Goal: Information Seeking & Learning: Compare options

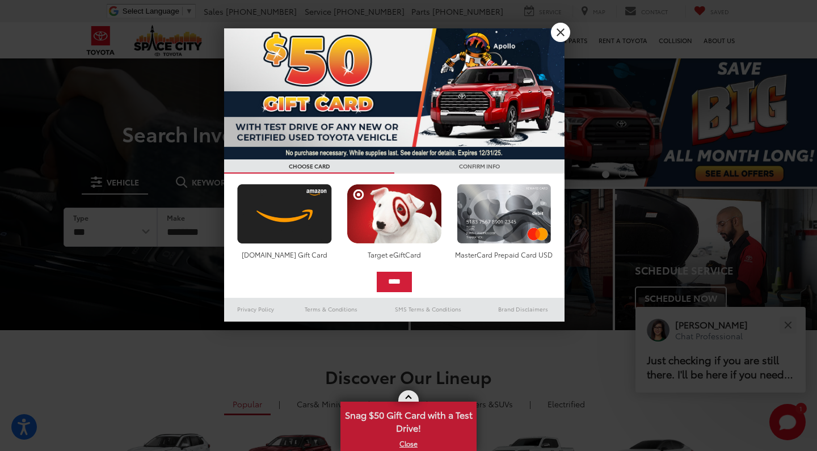
click at [403, 443] on link "X" at bounding box center [409, 443] width 134 height 12
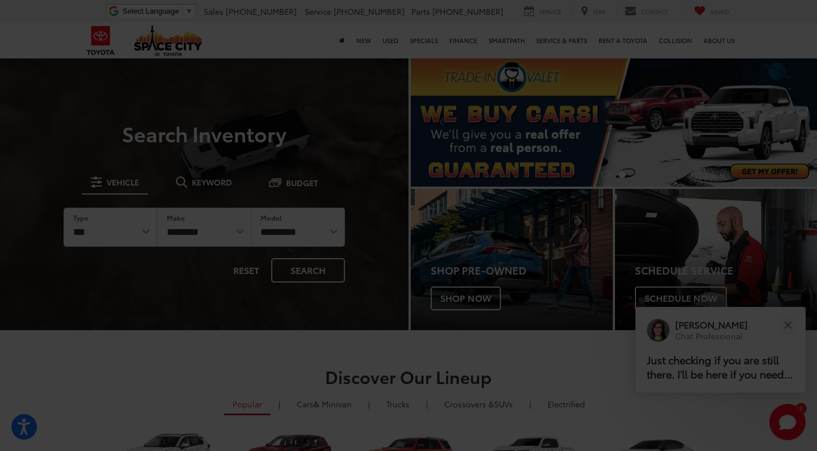
click at [234, 376] on div at bounding box center [408, 225] width 817 height 451
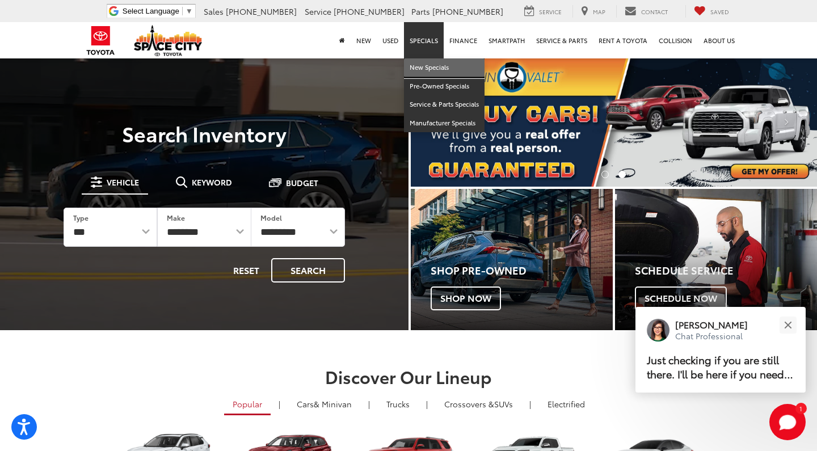
click at [426, 65] on link "New Specials" at bounding box center [444, 67] width 81 height 19
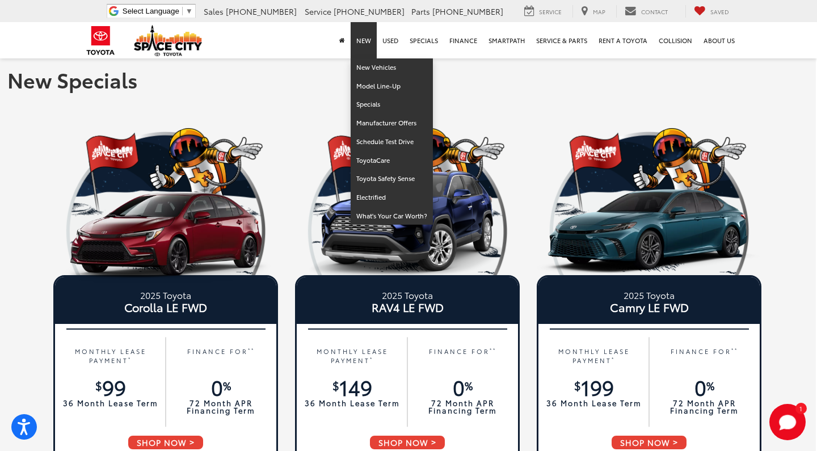
scroll to position [0, 1]
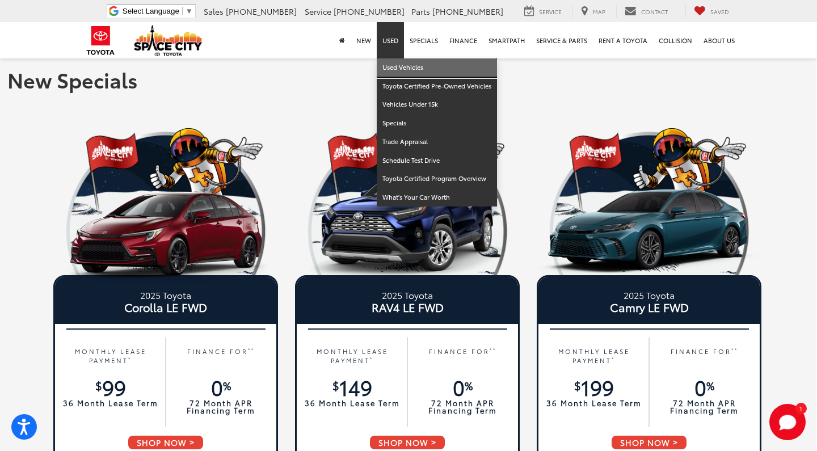
click at [393, 66] on link "Used Vehicles" at bounding box center [437, 67] width 120 height 19
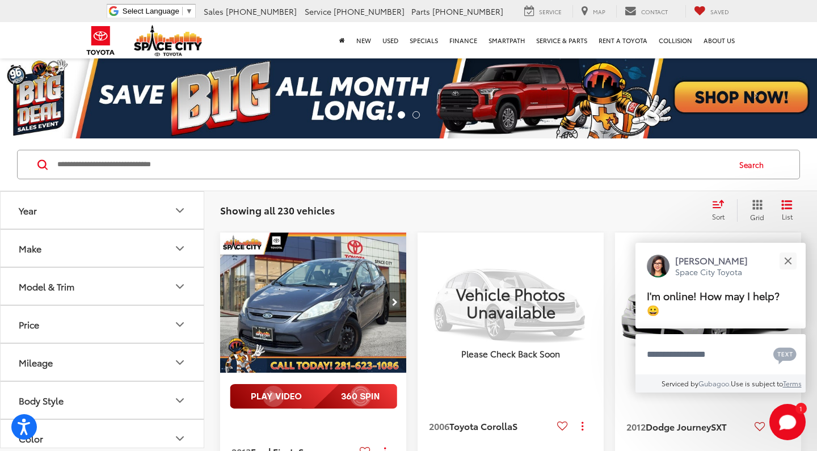
drag, startPoint x: 155, startPoint y: 193, endPoint x: 148, endPoint y: 192, distance: 7.5
click at [148, 192] on button "Year" at bounding box center [103, 210] width 204 height 37
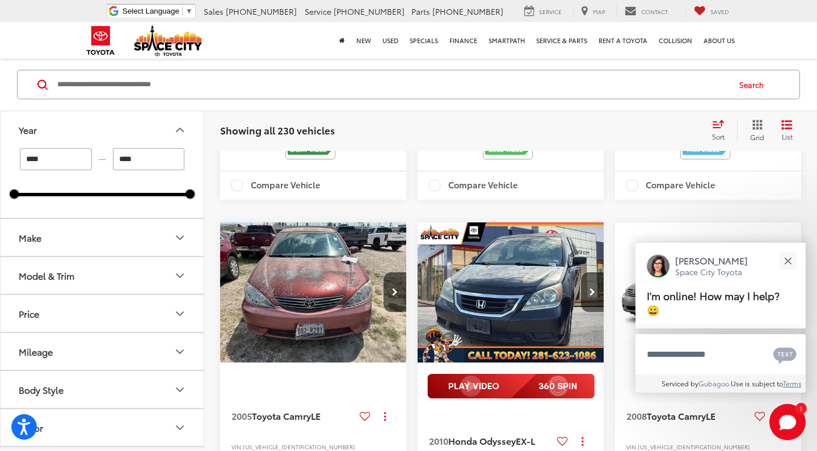
scroll to position [1295, 0]
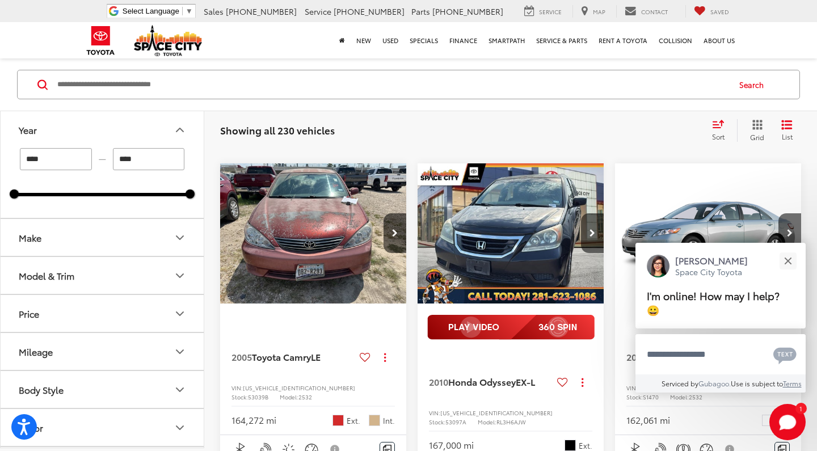
click at [158, 245] on button "Make" at bounding box center [103, 237] width 204 height 37
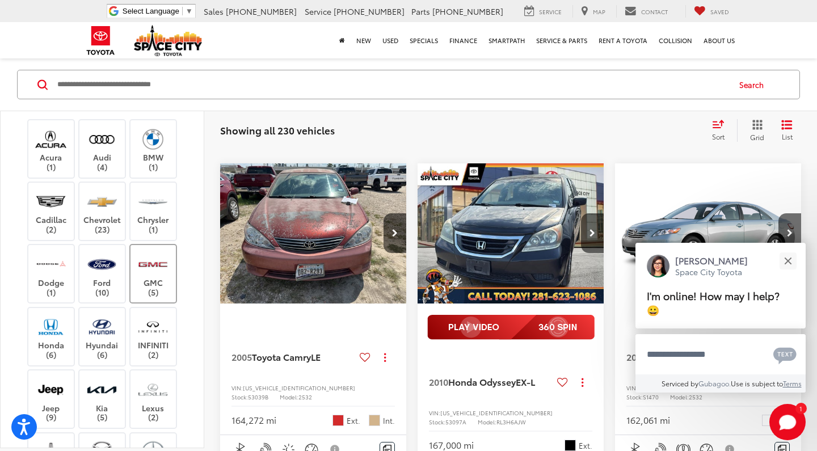
scroll to position [142, 0]
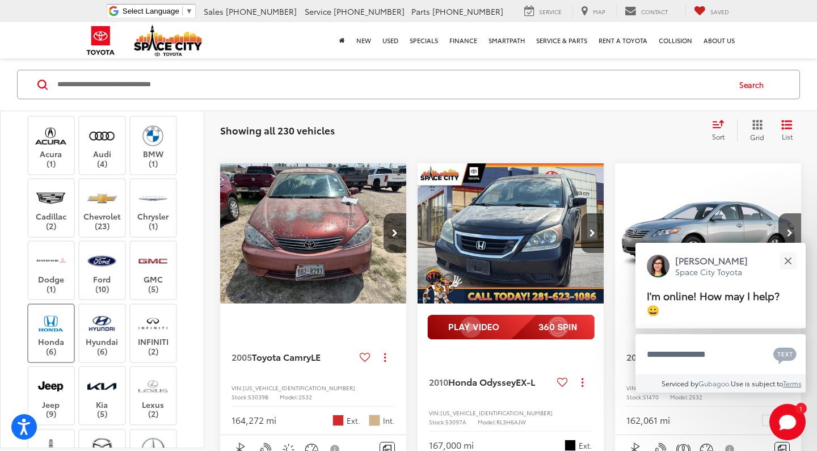
click at [50, 323] on img at bounding box center [50, 323] width 31 height 27
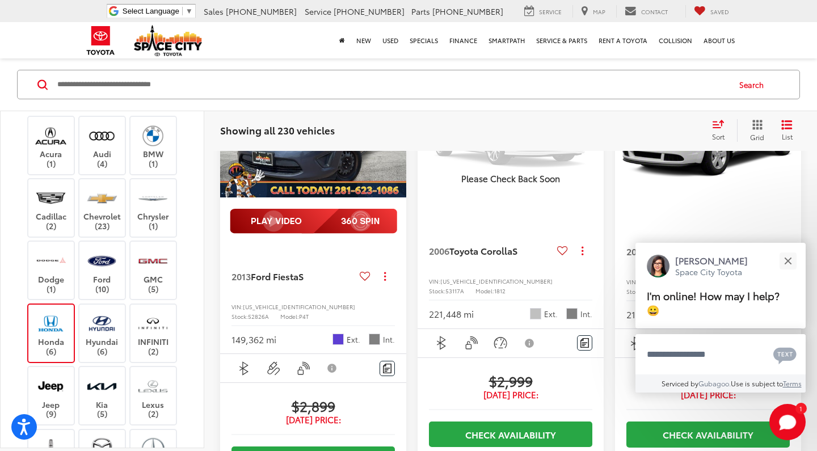
type input "****"
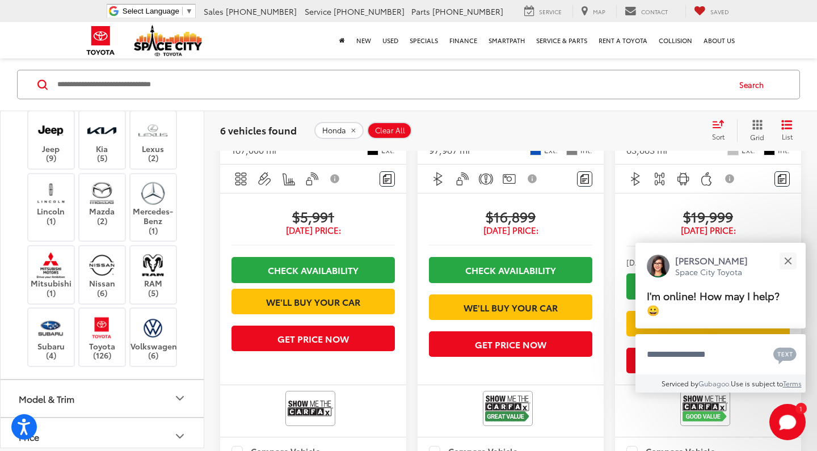
scroll to position [403, 0]
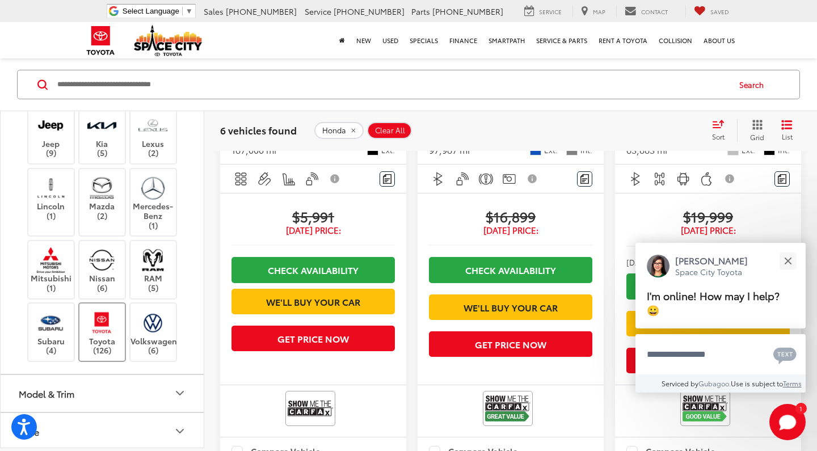
click at [106, 321] on img at bounding box center [101, 322] width 31 height 27
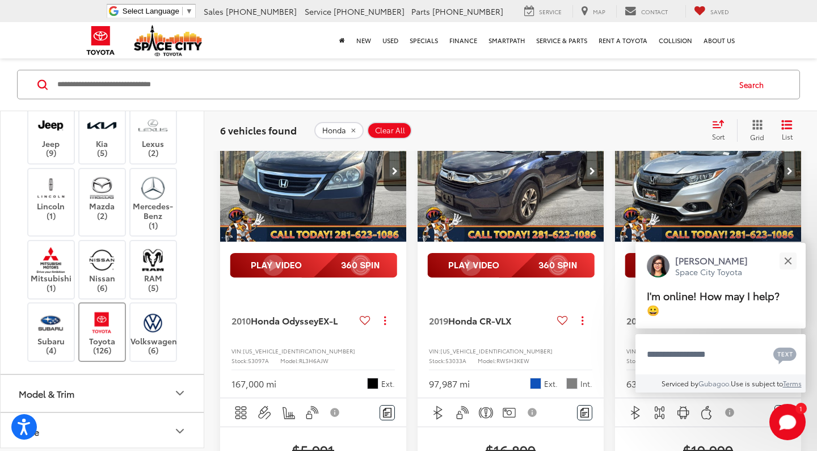
scroll to position [80, 0]
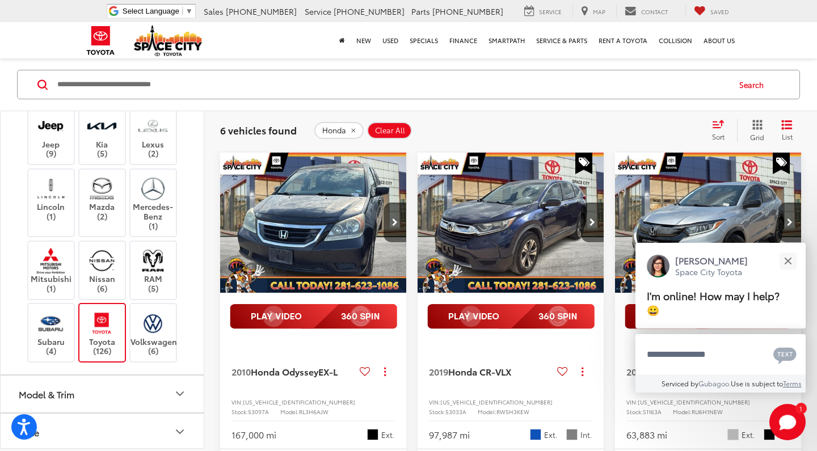
type input "****"
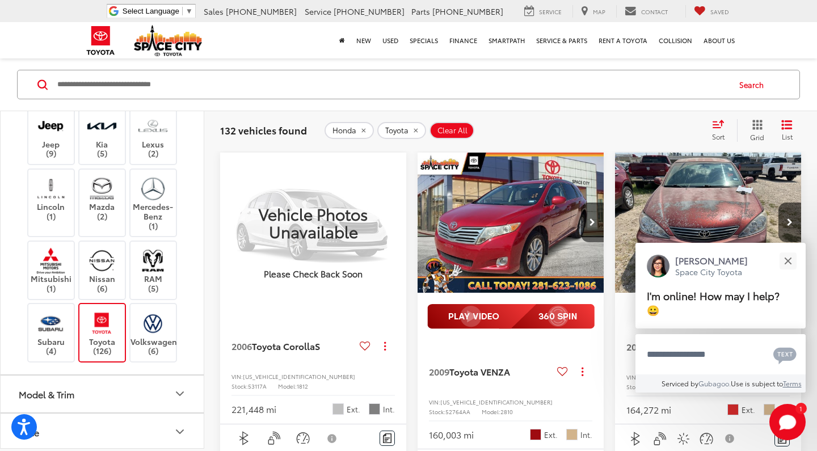
click at [178, 387] on icon "Model & Trim" at bounding box center [180, 394] width 14 height 14
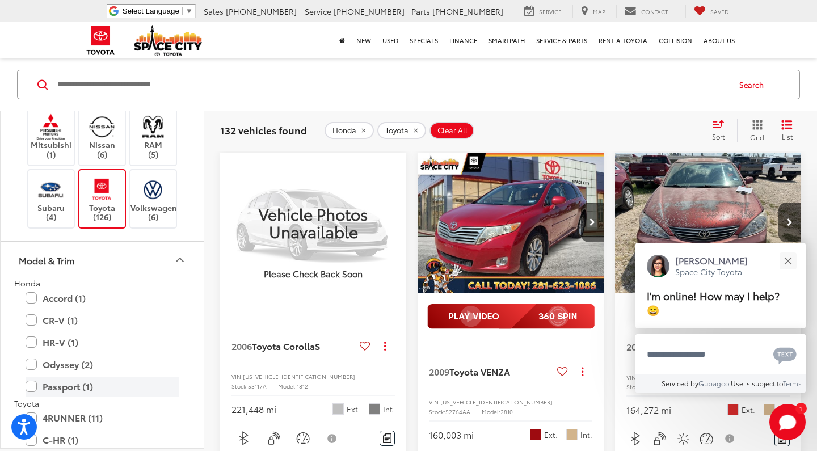
scroll to position [550, 0]
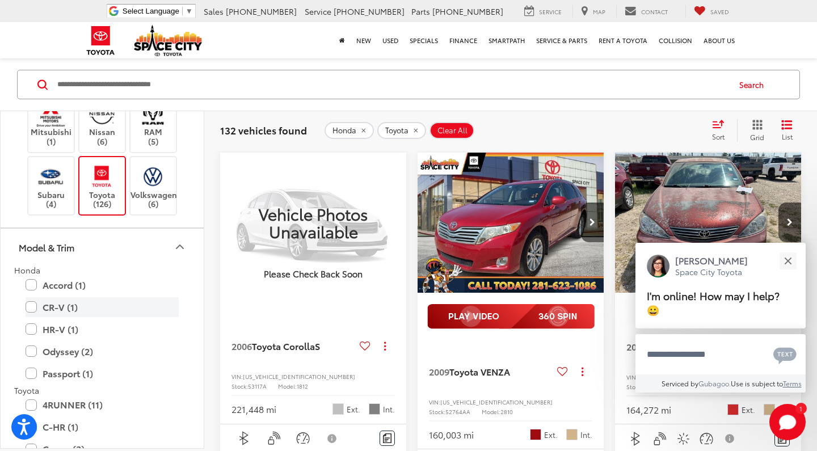
click at [69, 306] on label "CR-V (1)" at bounding box center [102, 307] width 153 height 20
type input "****"
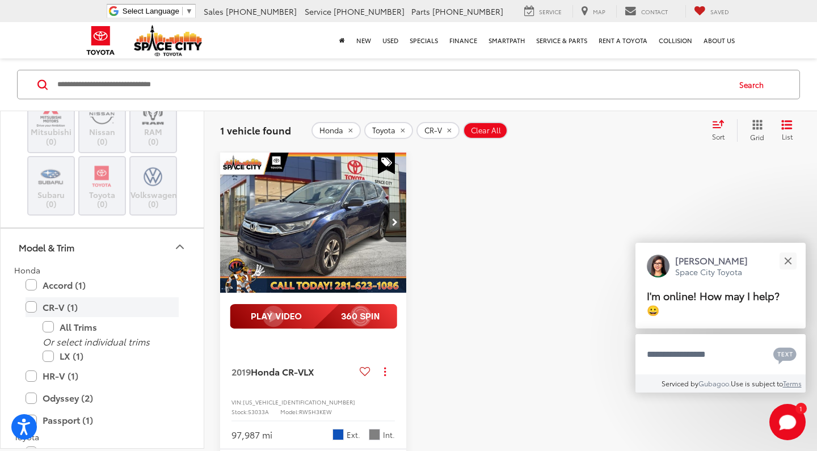
click at [30, 299] on label "CR-V (1)" at bounding box center [102, 307] width 153 height 20
type input "****"
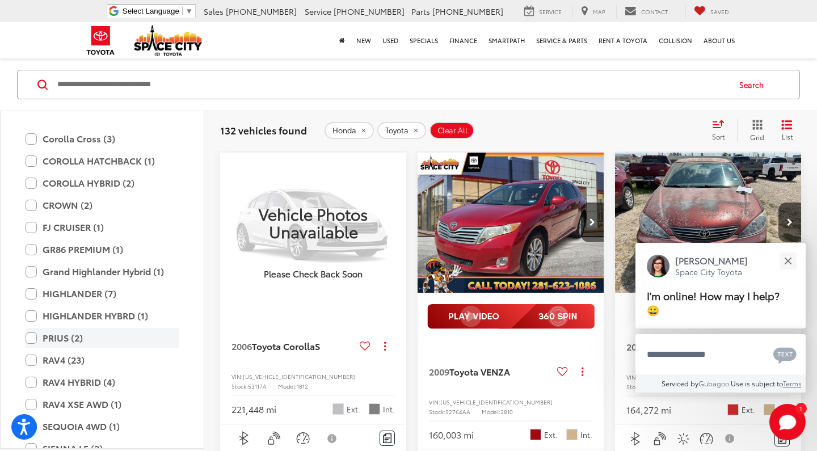
scroll to position [968, 0]
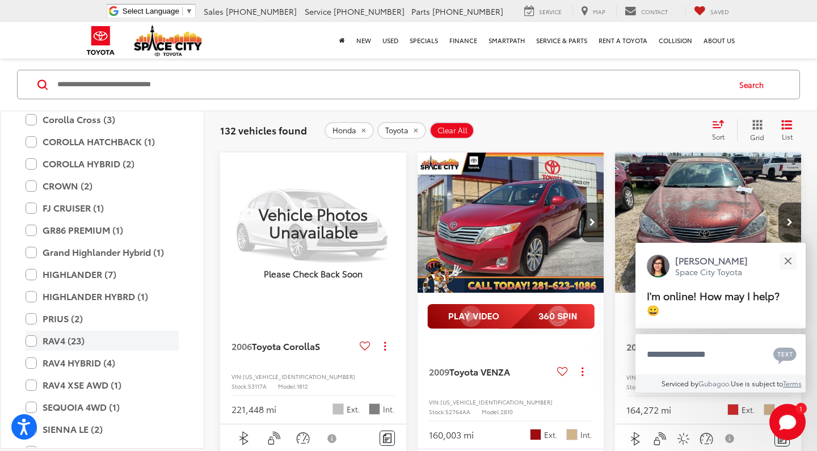
click at [91, 340] on label "RAV4 (23)" at bounding box center [102, 341] width 153 height 20
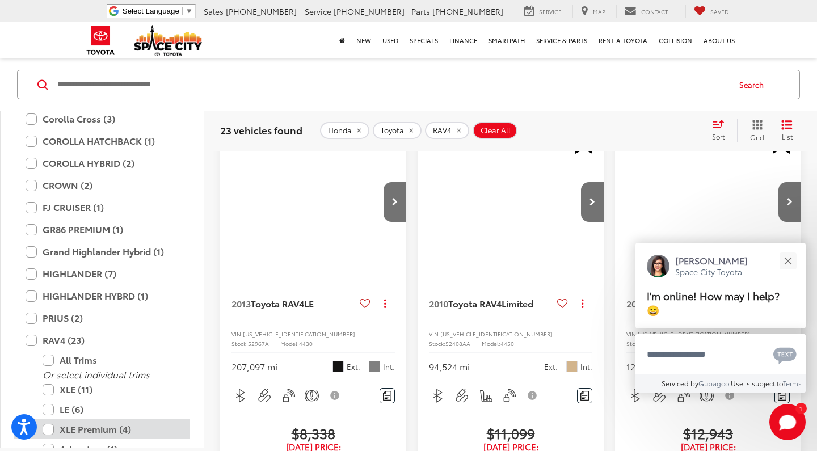
scroll to position [116, 0]
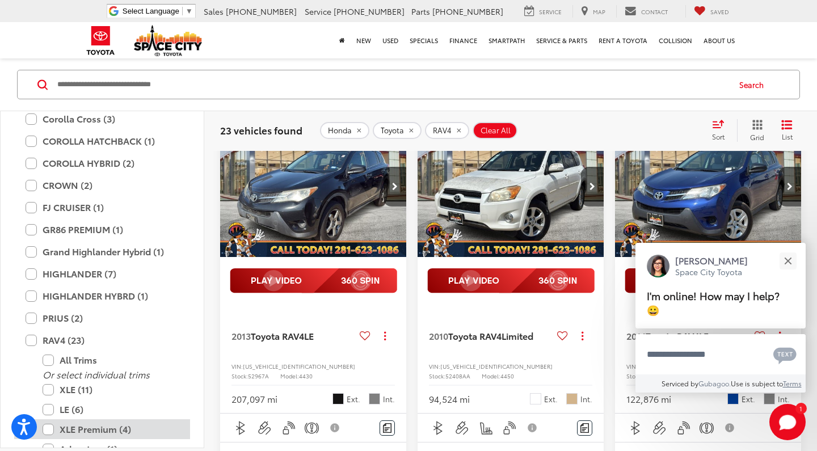
click at [92, 419] on label "XLE Premium (4)" at bounding box center [111, 429] width 136 height 20
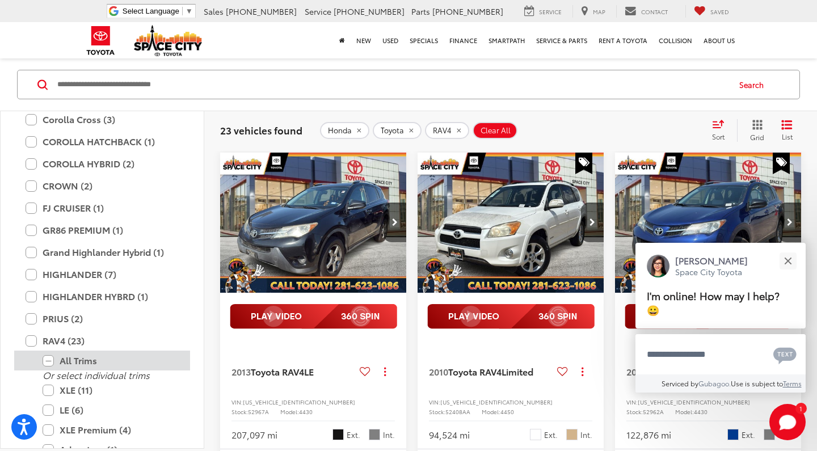
type input "****"
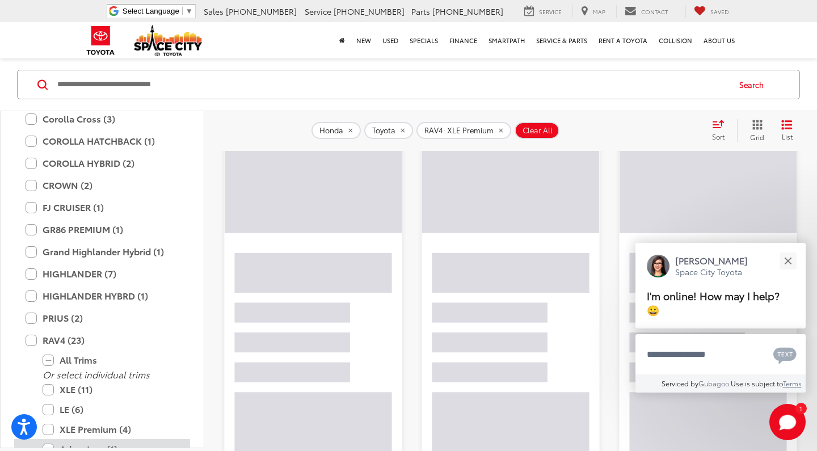
scroll to position [123, 0]
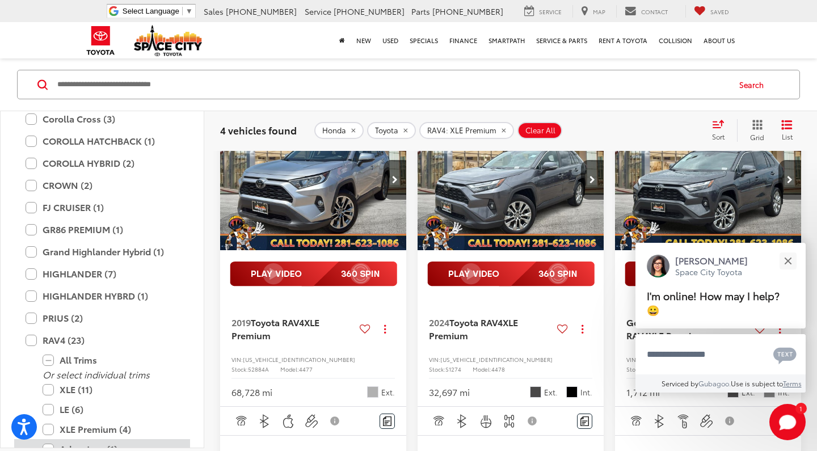
click at [92, 443] on label "Adventure (1)" at bounding box center [111, 449] width 136 height 20
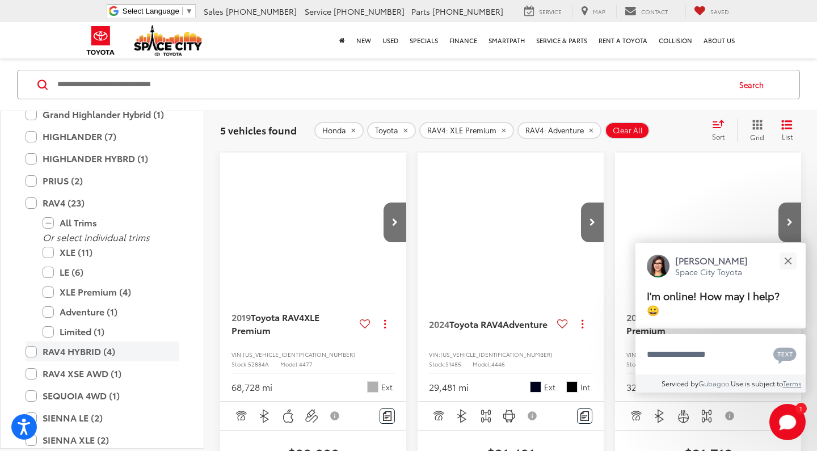
scroll to position [1108, 0]
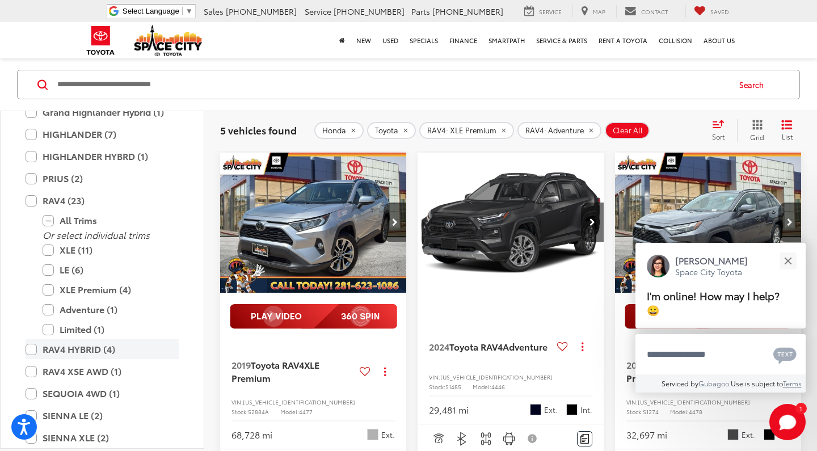
click at [51, 348] on label "RAV4 HYBRID (4)" at bounding box center [102, 349] width 153 height 20
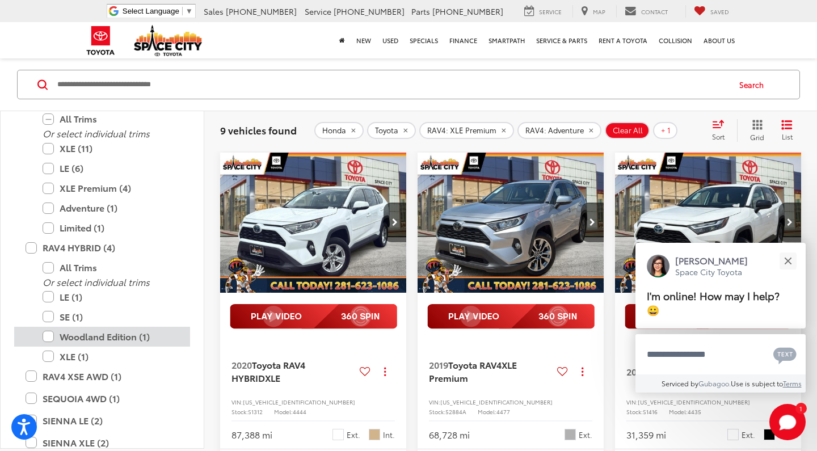
scroll to position [1211, 0]
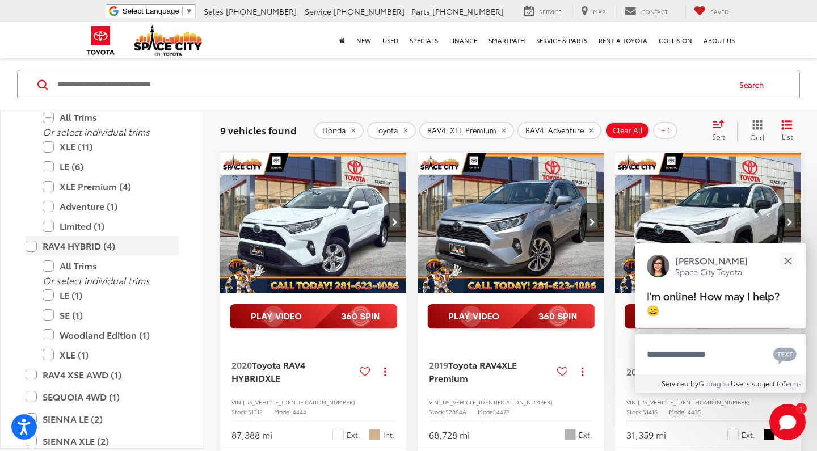
click at [28, 237] on label "RAV4 HYBRID (4)" at bounding box center [102, 246] width 153 height 20
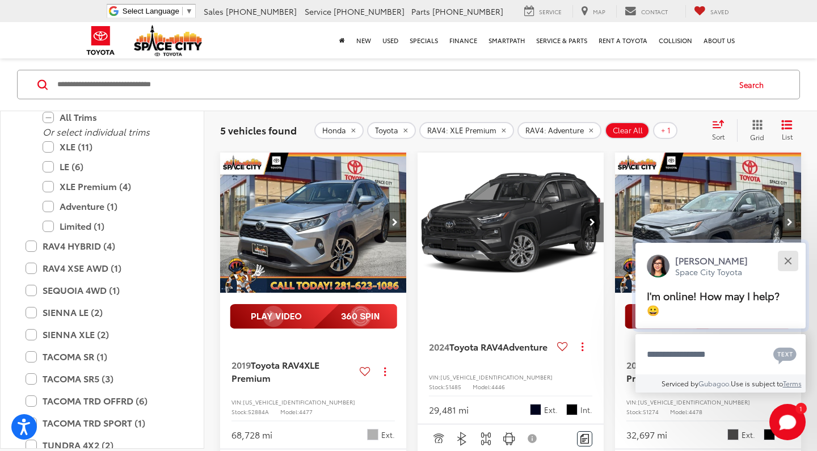
click at [790, 258] on button "Close" at bounding box center [788, 260] width 24 height 24
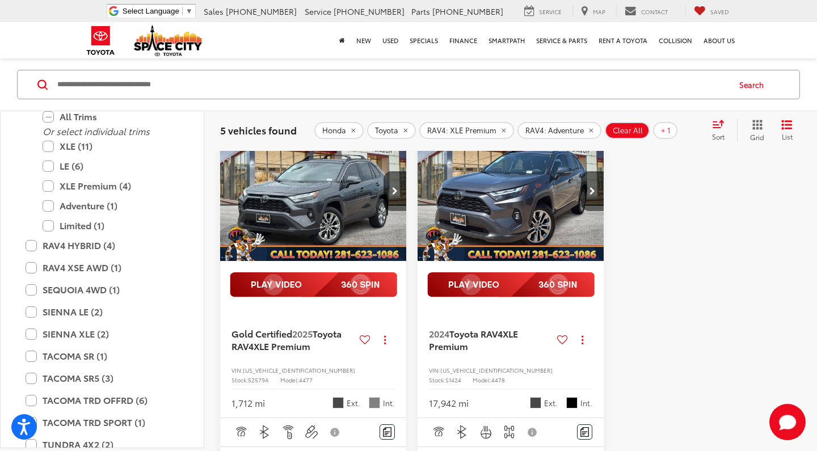
scroll to position [715, 0]
click at [586, 212] on button "Next image" at bounding box center [592, 192] width 23 height 40
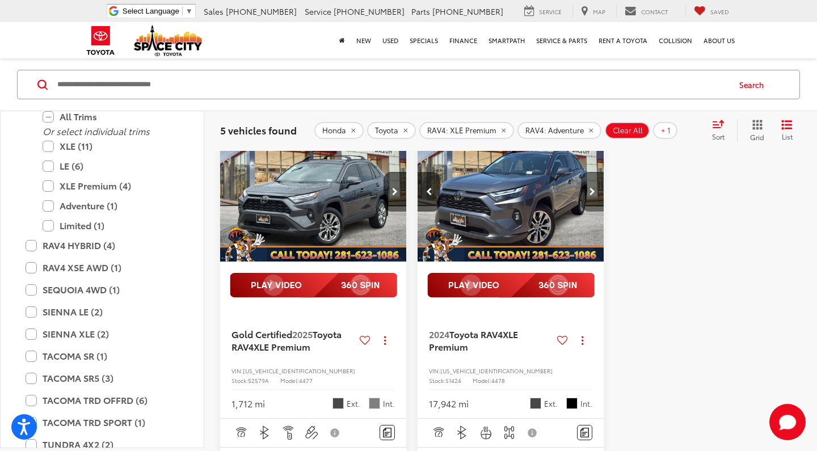
scroll to position [0, 188]
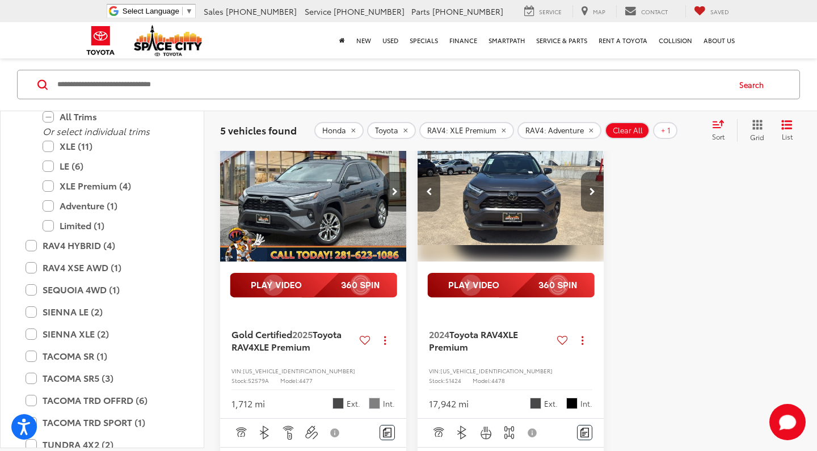
click at [586, 212] on button "Next image" at bounding box center [592, 192] width 23 height 40
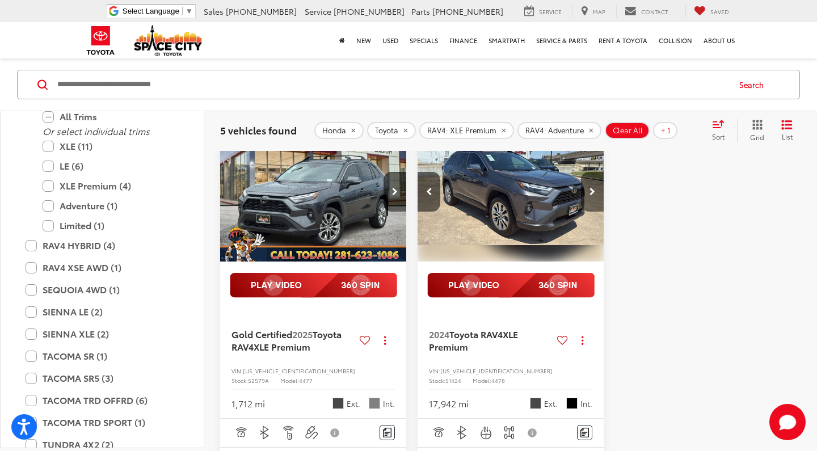
click at [586, 212] on button "Next image" at bounding box center [592, 192] width 23 height 40
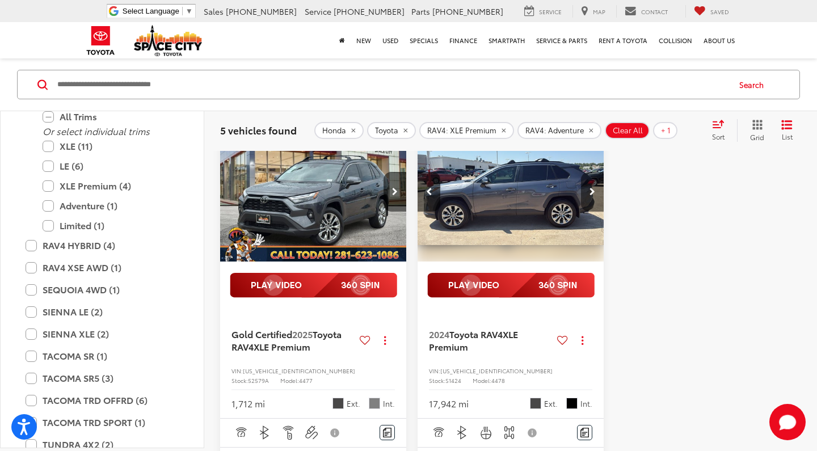
click at [586, 212] on button "Next image" at bounding box center [592, 192] width 23 height 40
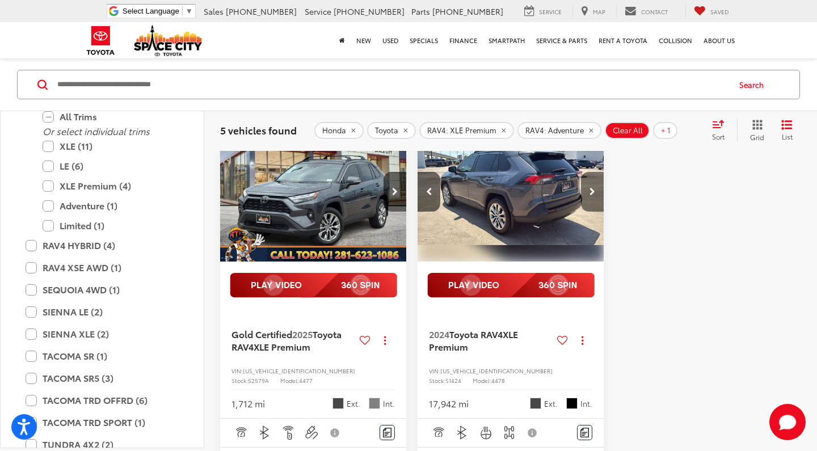
click at [586, 212] on button "Next image" at bounding box center [592, 192] width 23 height 40
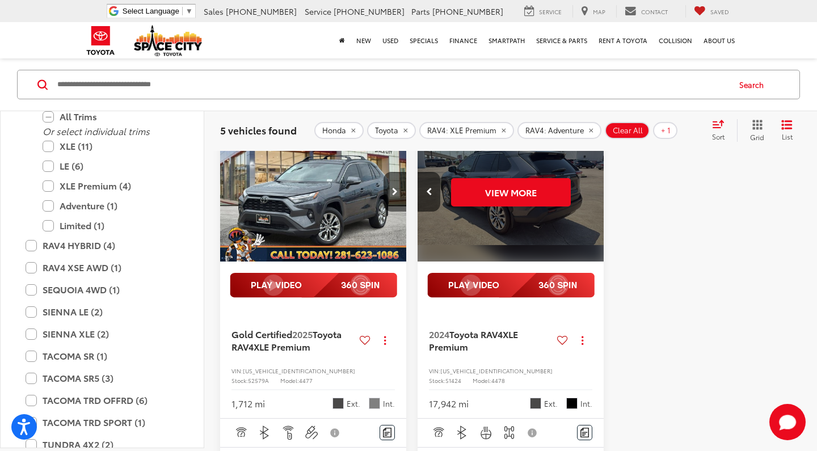
click at [586, 220] on div "View More" at bounding box center [511, 191] width 188 height 141
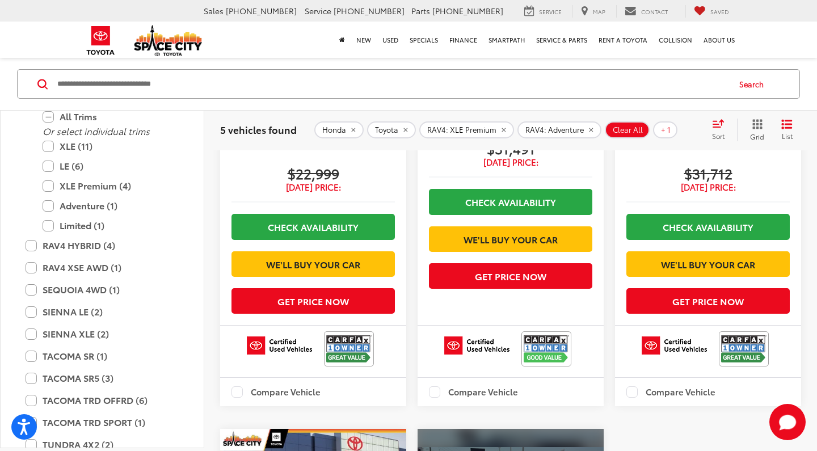
scroll to position [407, 0]
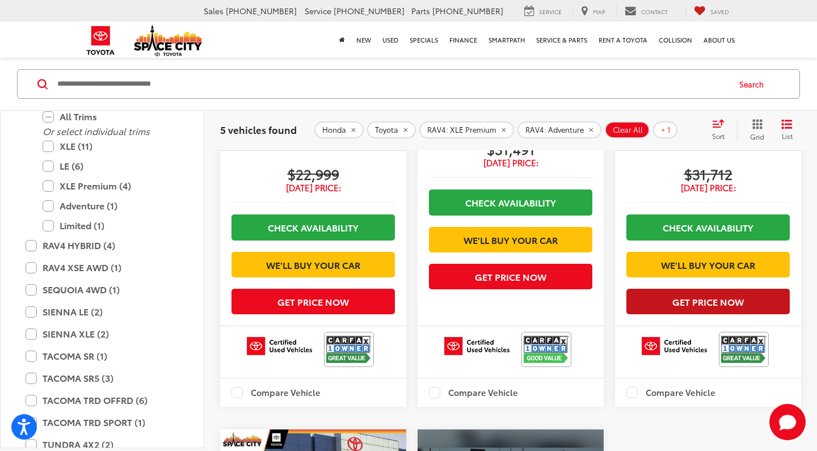
click at [665, 314] on button "Get Price Now" at bounding box center [707, 302] width 163 height 26
click at [693, 314] on button "Get Price Now" at bounding box center [707, 302] width 163 height 26
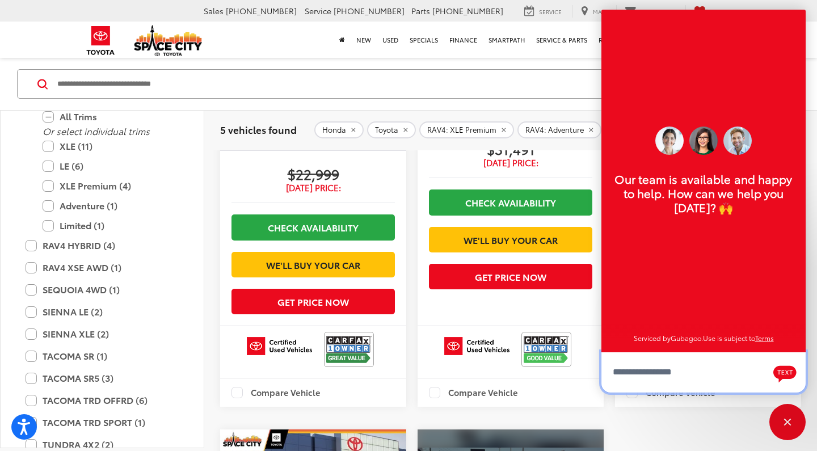
scroll to position [14, 0]
click at [790, 412] on div "Close" at bounding box center [787, 422] width 36 height 36
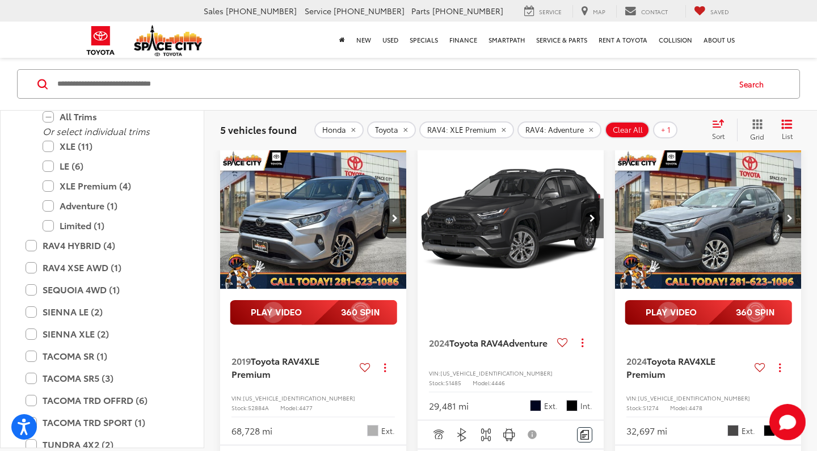
scroll to position [83, 0]
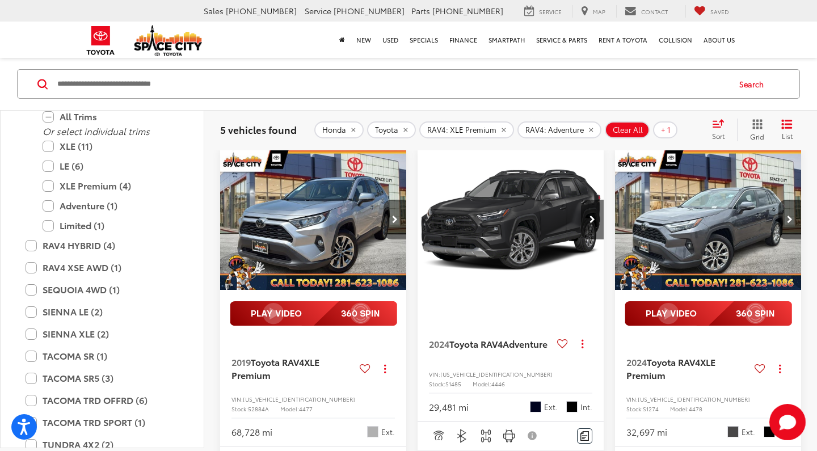
click at [385, 218] on button "Next image" at bounding box center [395, 220] width 23 height 40
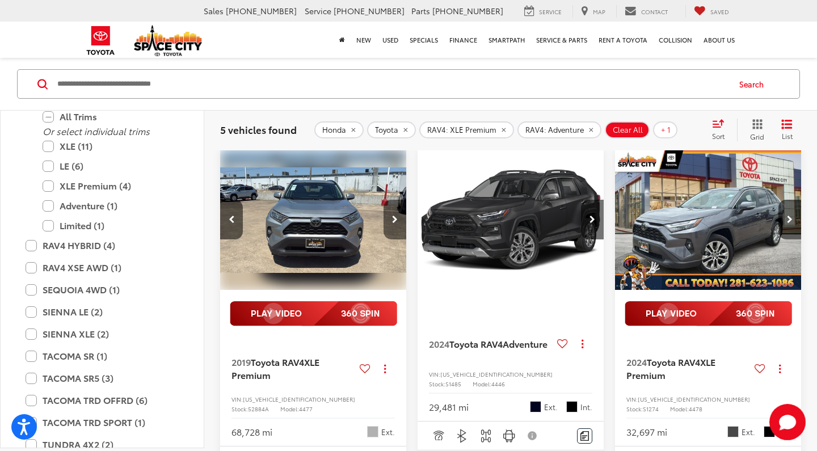
click at [385, 218] on button "Next image" at bounding box center [395, 220] width 23 height 40
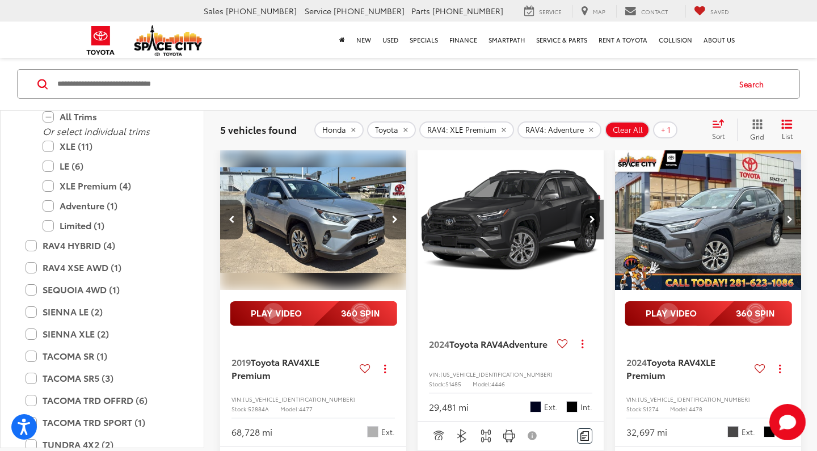
click at [385, 218] on button "Next image" at bounding box center [395, 220] width 23 height 40
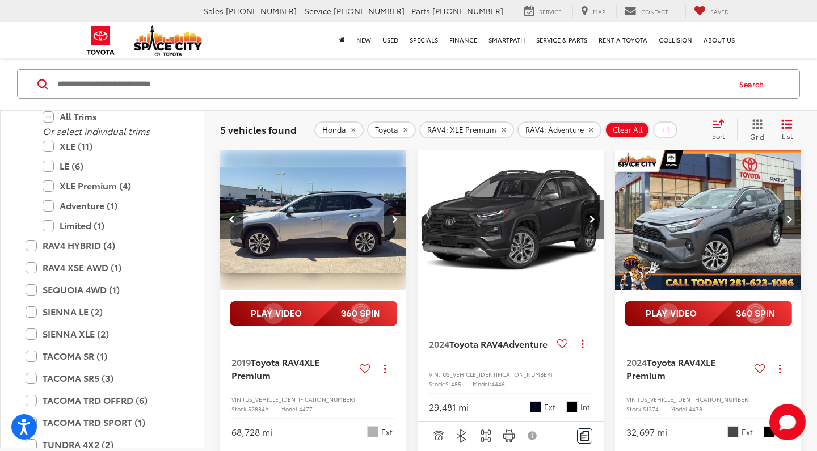
click at [385, 218] on button "Next image" at bounding box center [395, 220] width 23 height 40
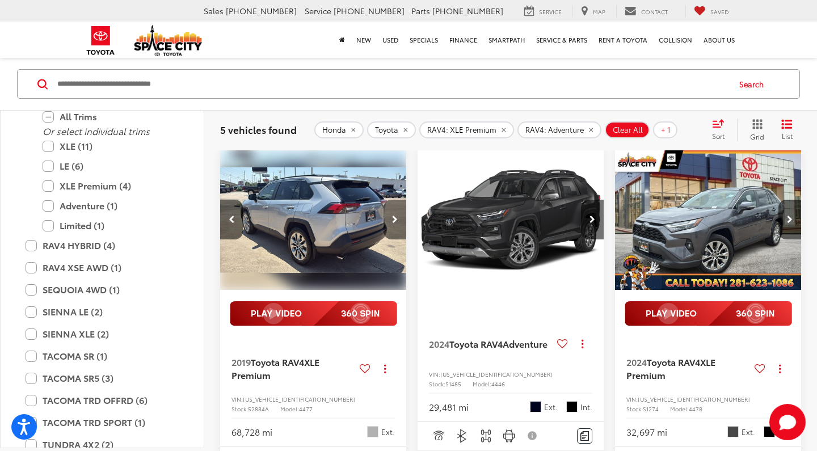
click at [385, 218] on button "Next image" at bounding box center [395, 220] width 23 height 40
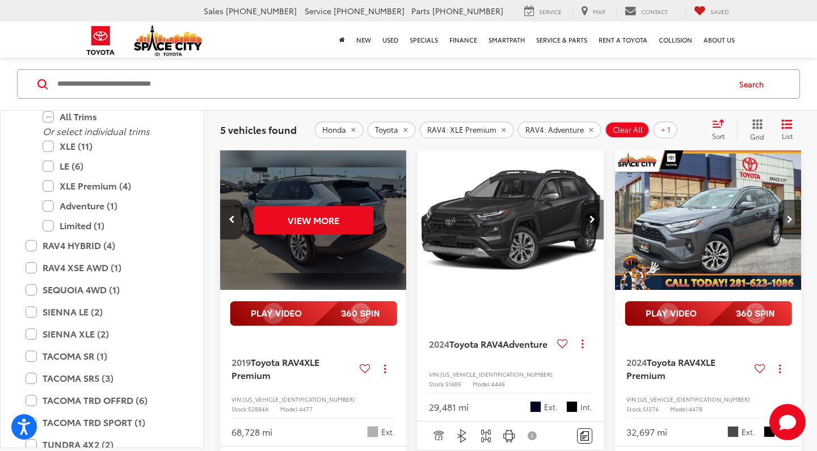
click at [385, 218] on div "View More" at bounding box center [314, 220] width 188 height 141
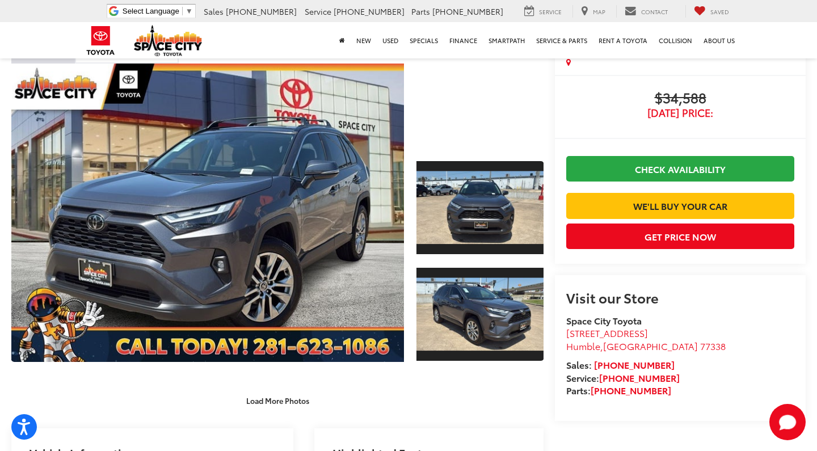
scroll to position [78, 0]
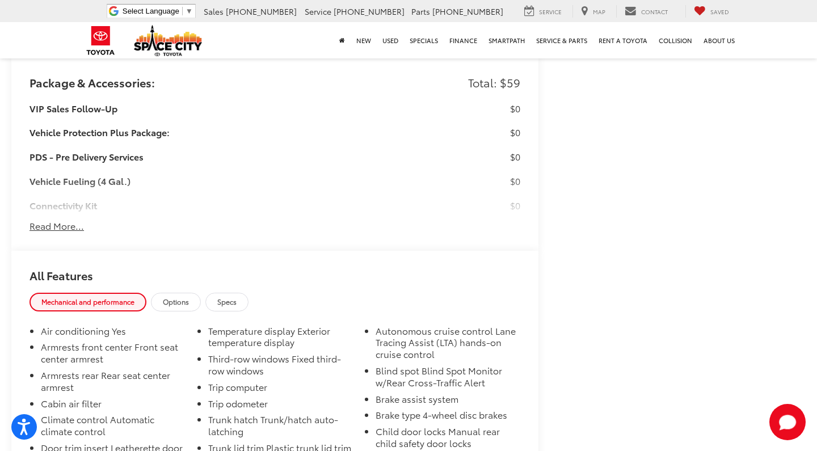
scroll to position [950, 0]
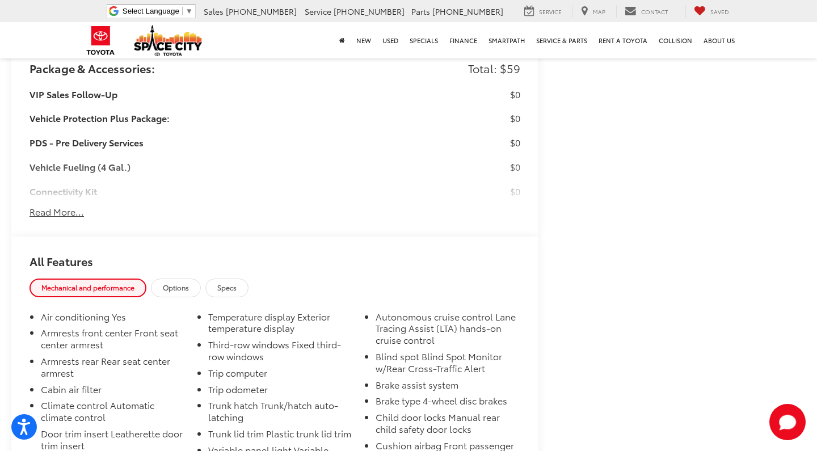
click at [46, 205] on button "Read More..." at bounding box center [57, 211] width 54 height 13
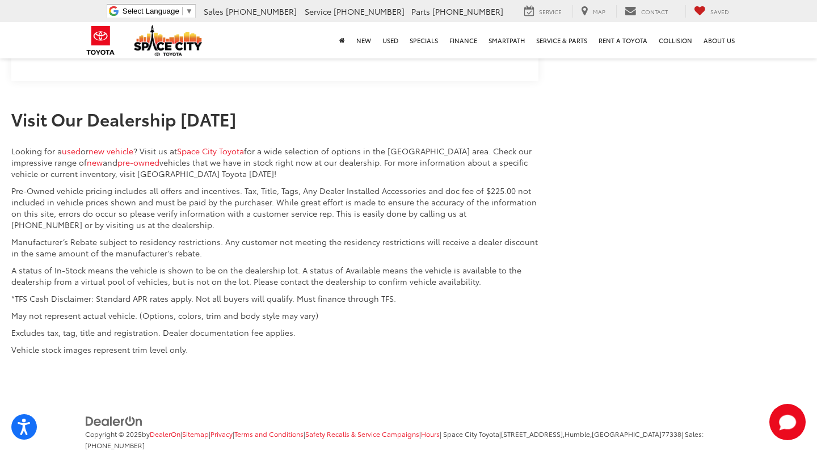
scroll to position [4062, 0]
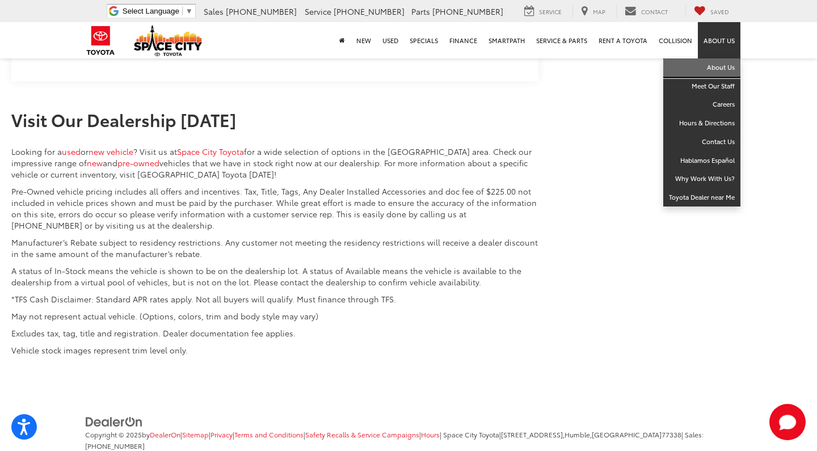
click at [730, 66] on link "About Us" at bounding box center [701, 67] width 77 height 19
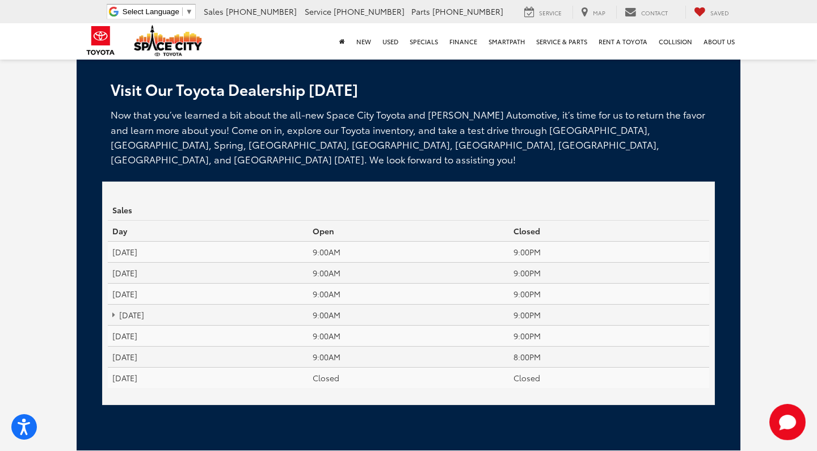
scroll to position [2696, 0]
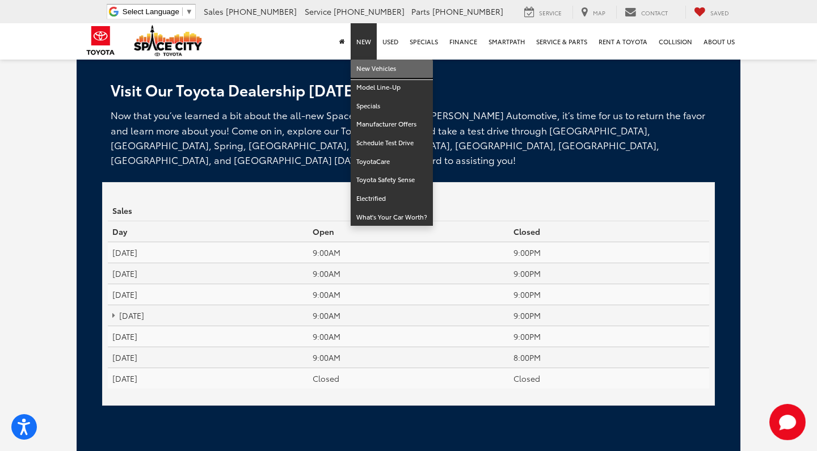
click at [377, 76] on link "New Vehicles" at bounding box center [392, 69] width 82 height 19
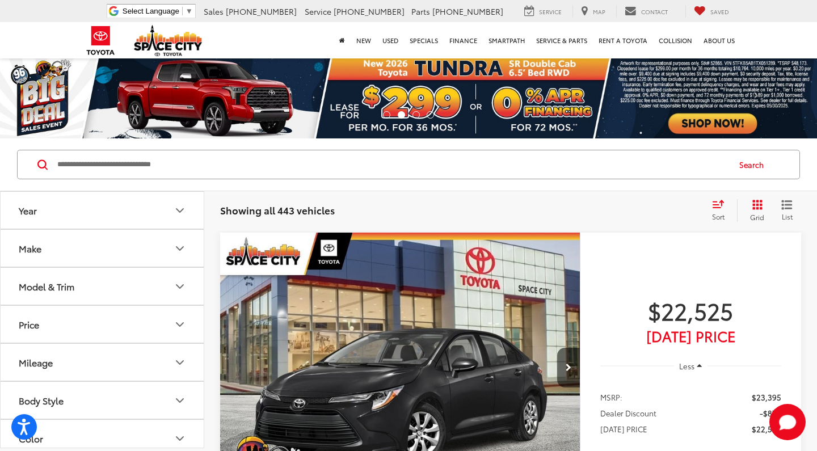
click at [157, 258] on button "Make" at bounding box center [103, 248] width 204 height 37
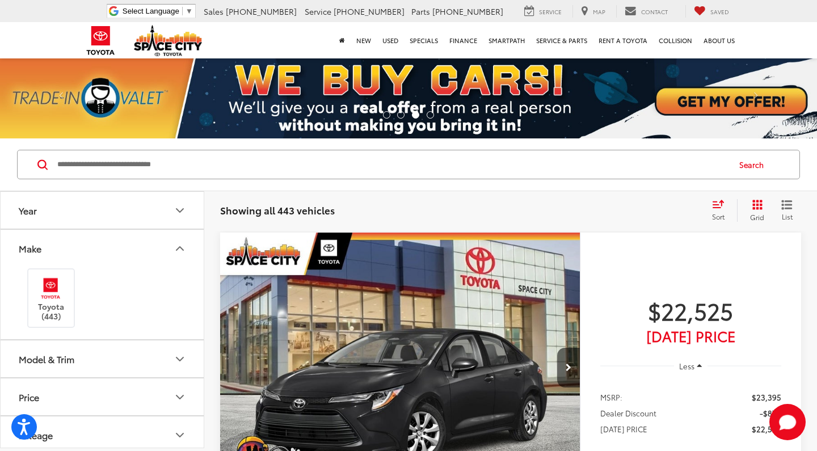
click at [102, 360] on button "Model & Trim" at bounding box center [103, 358] width 204 height 37
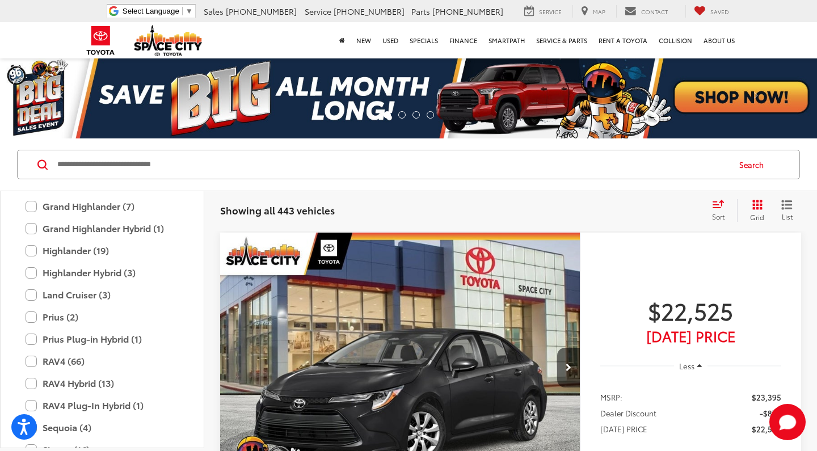
scroll to position [391, 0]
click at [94, 359] on label "RAV4 (66)" at bounding box center [102, 360] width 153 height 20
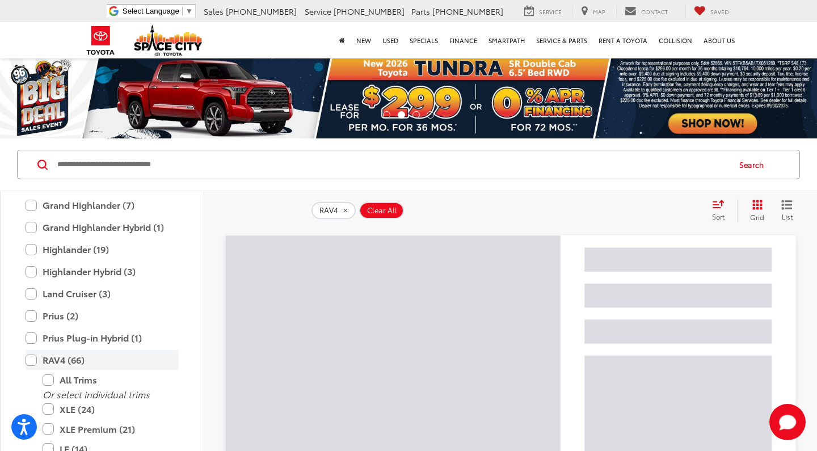
scroll to position [43, 0]
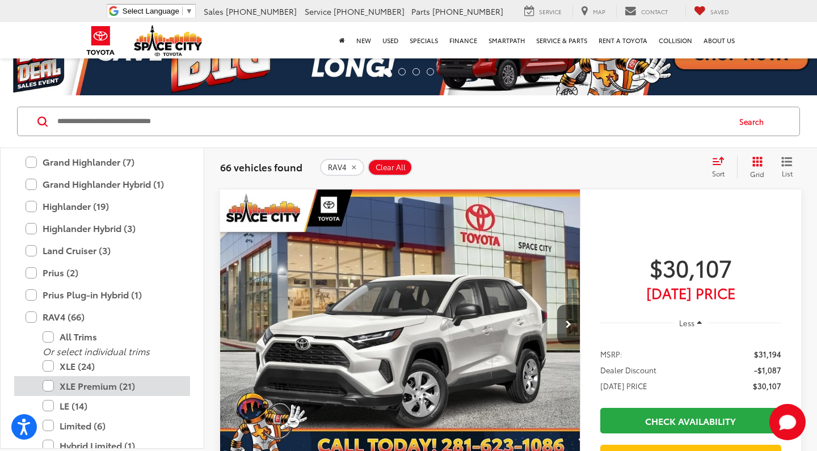
click at [94, 384] on label "XLE Premium (21)" at bounding box center [111, 386] width 136 height 20
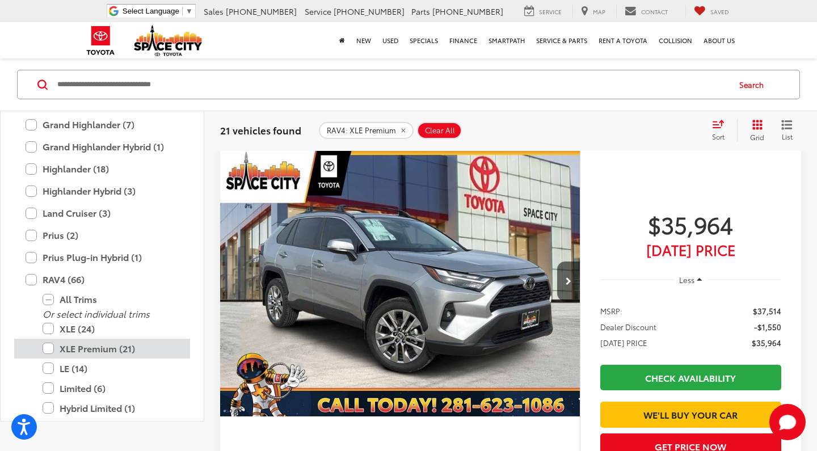
scroll to position [92, 0]
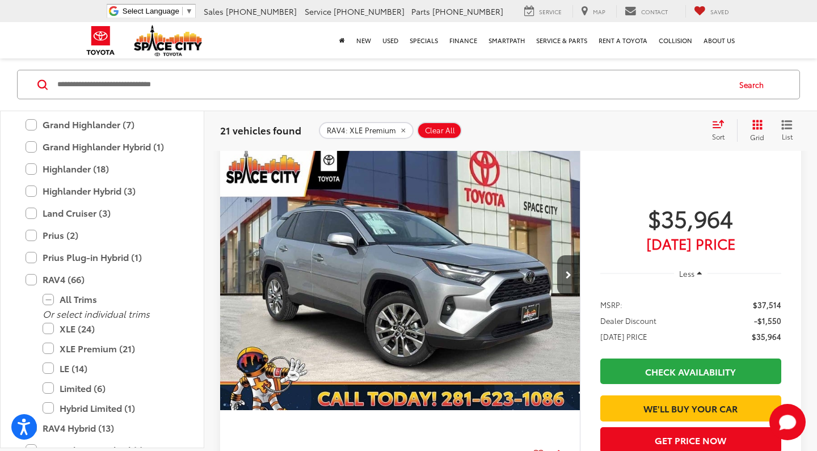
click at [712, 130] on div "Sort" at bounding box center [721, 130] width 31 height 23
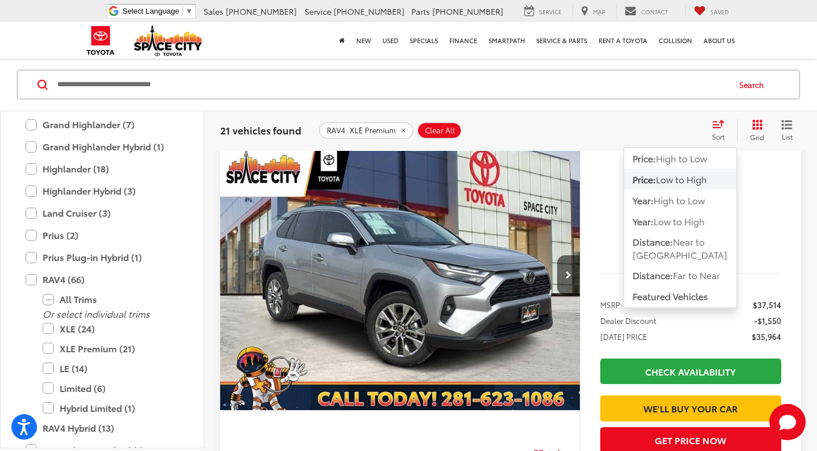
click at [705, 177] on span "Low to High" at bounding box center [681, 178] width 51 height 13
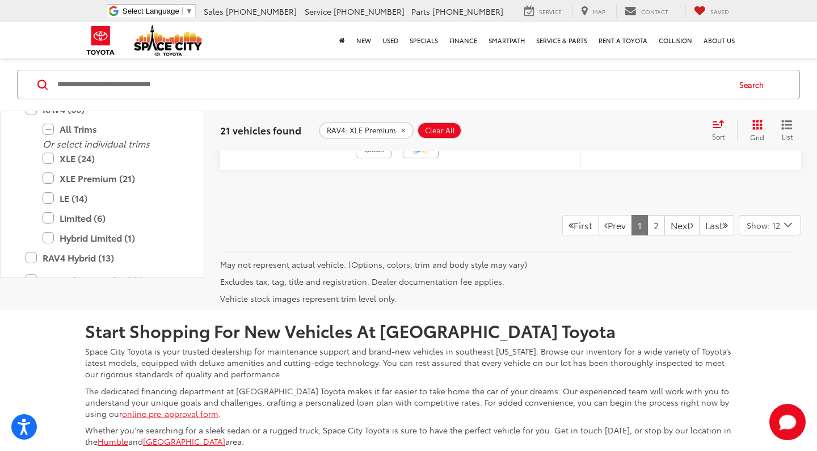
scroll to position [5717, 0]
